Goal: Task Accomplishment & Management: Use online tool/utility

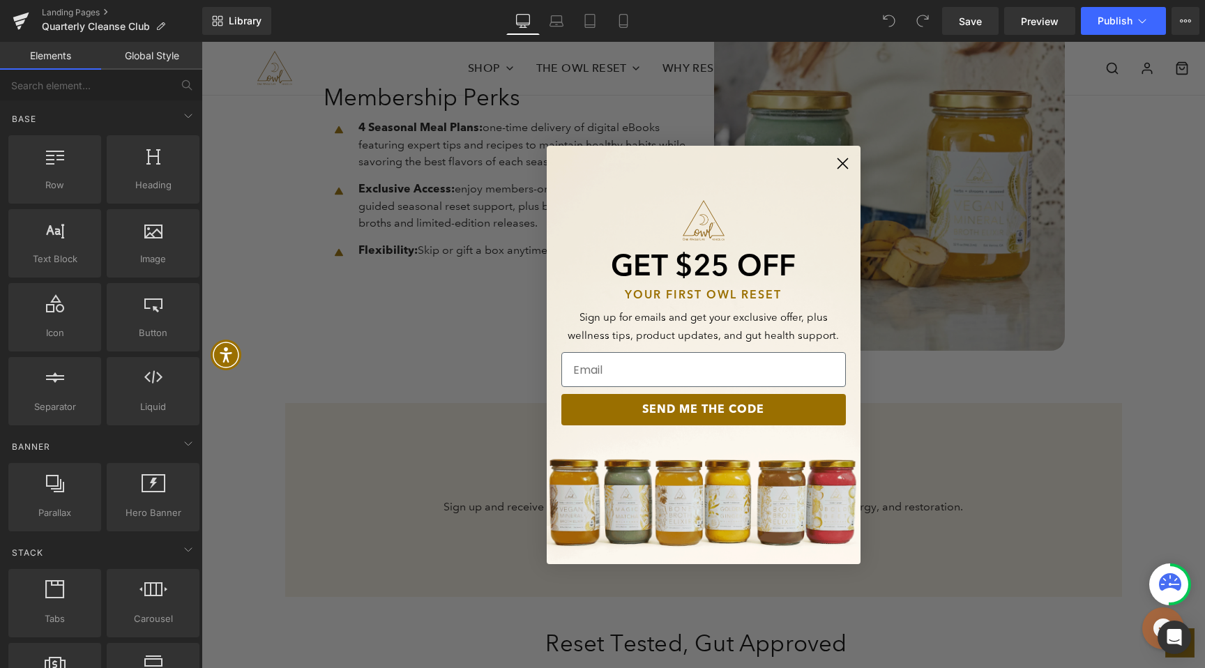
scroll to position [1238, 0]
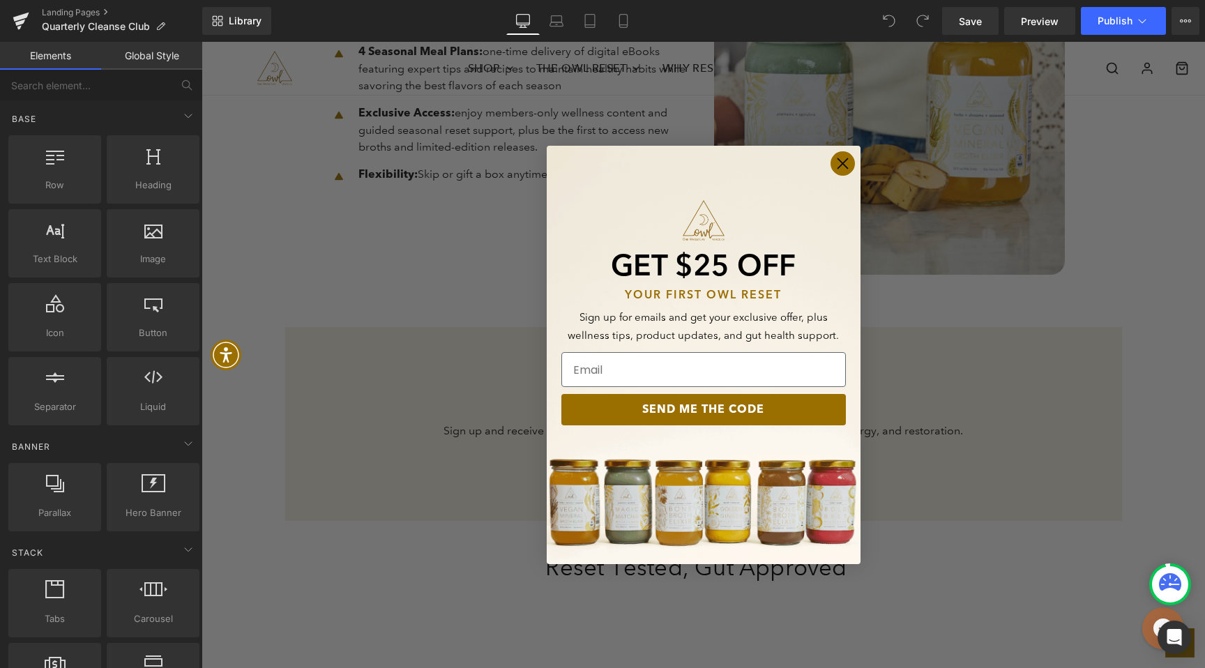
click at [845, 159] on circle "Close dialog" at bounding box center [842, 163] width 23 height 23
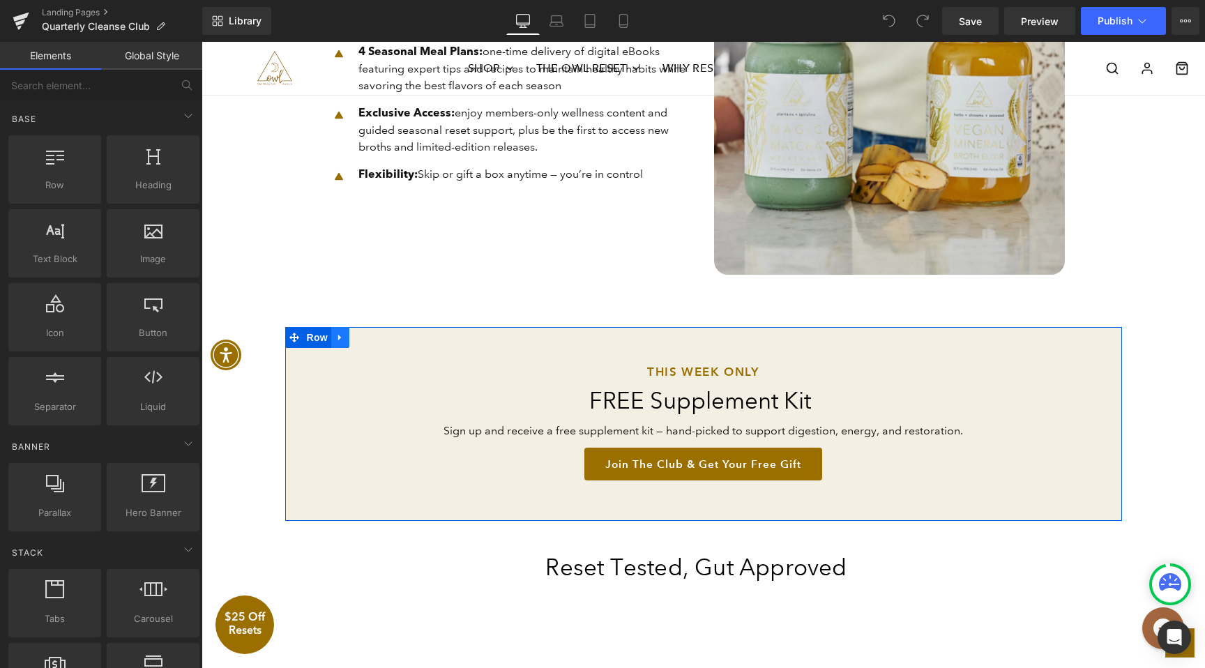
click at [338, 338] on icon at bounding box center [339, 338] width 3 height 6
click at [377, 336] on icon at bounding box center [377, 337] width 10 height 10
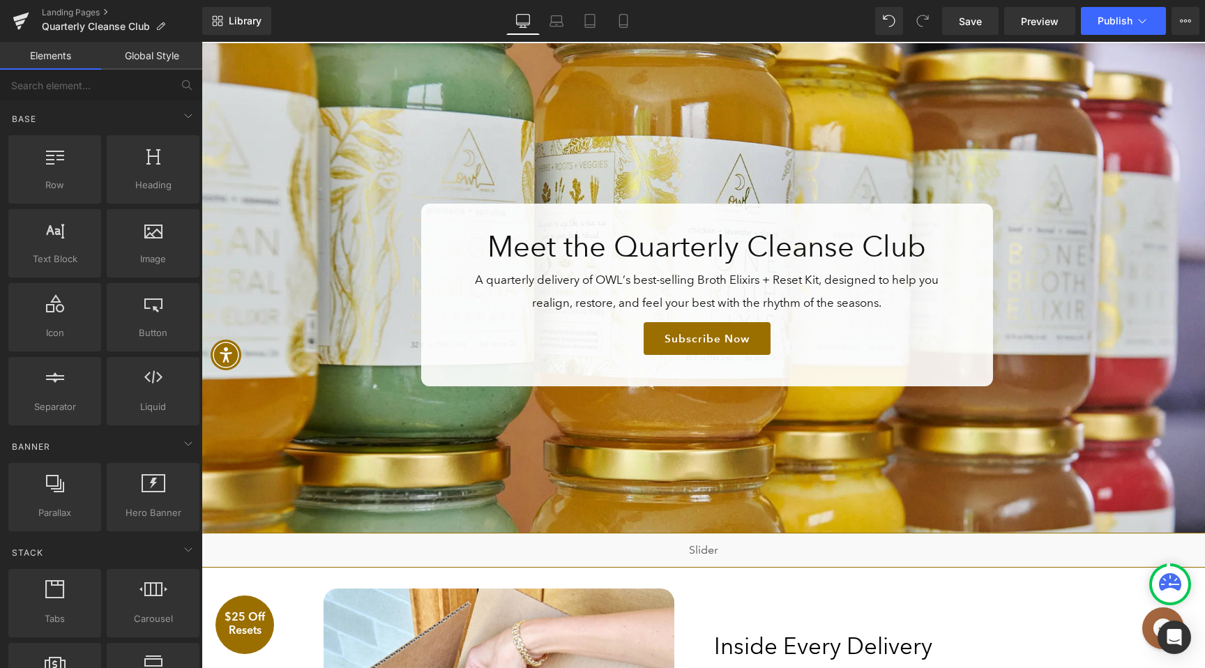
scroll to position [114, 0]
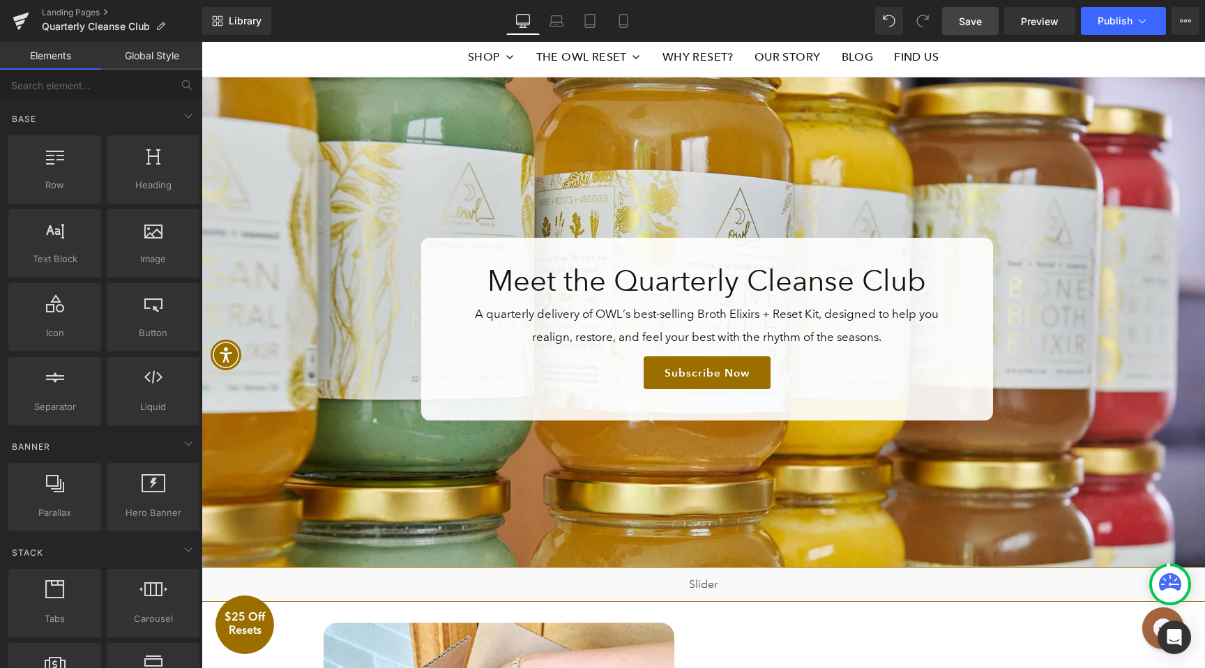
click at [976, 26] on span "Save" at bounding box center [970, 21] width 23 height 15
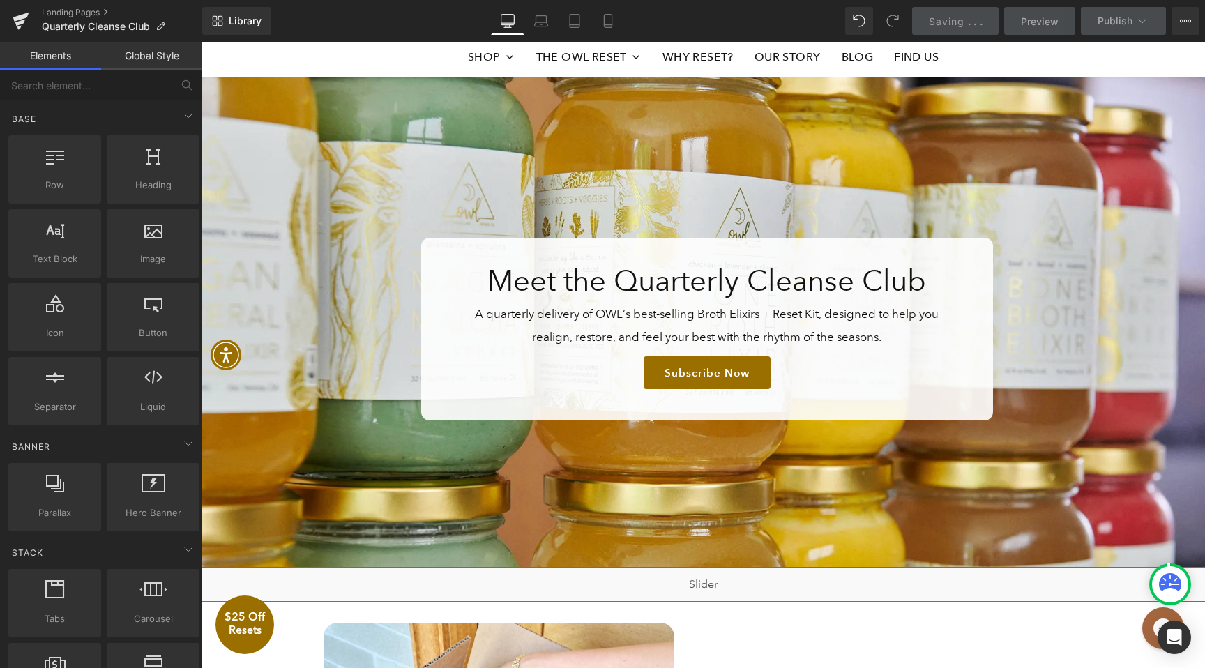
scroll to position [0, 0]
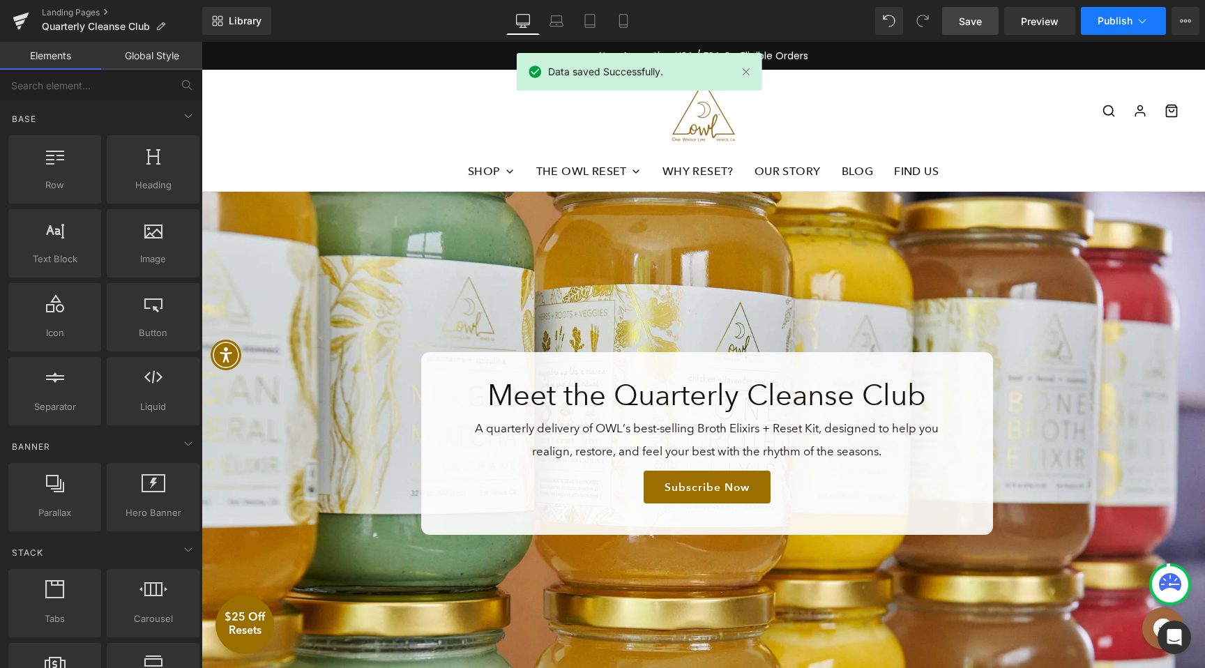
click at [1110, 20] on span "Publish" at bounding box center [1115, 20] width 35 height 11
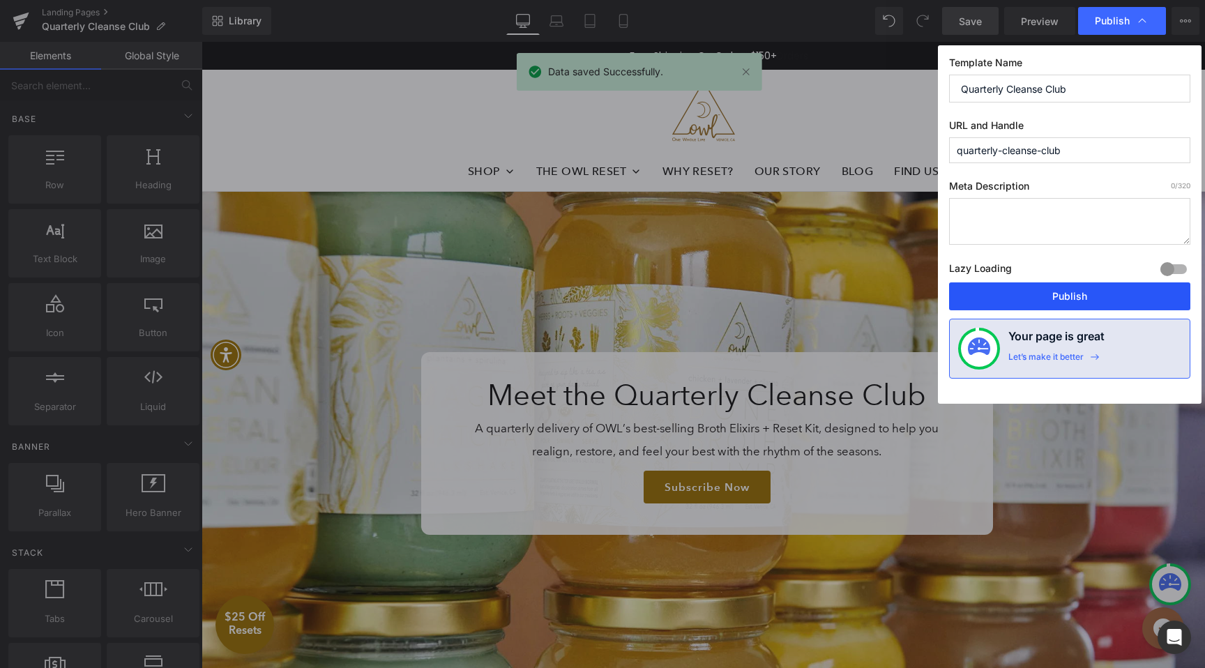
click at [986, 303] on button "Publish" at bounding box center [1069, 296] width 241 height 28
